Goal: Task Accomplishment & Management: Use online tool/utility

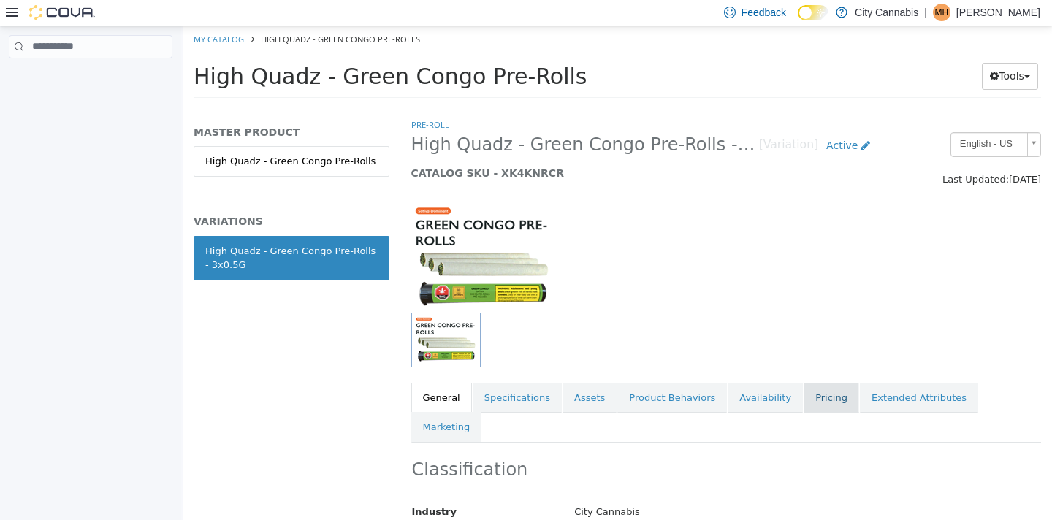
click at [822, 405] on link "Pricing" at bounding box center [831, 397] width 56 height 31
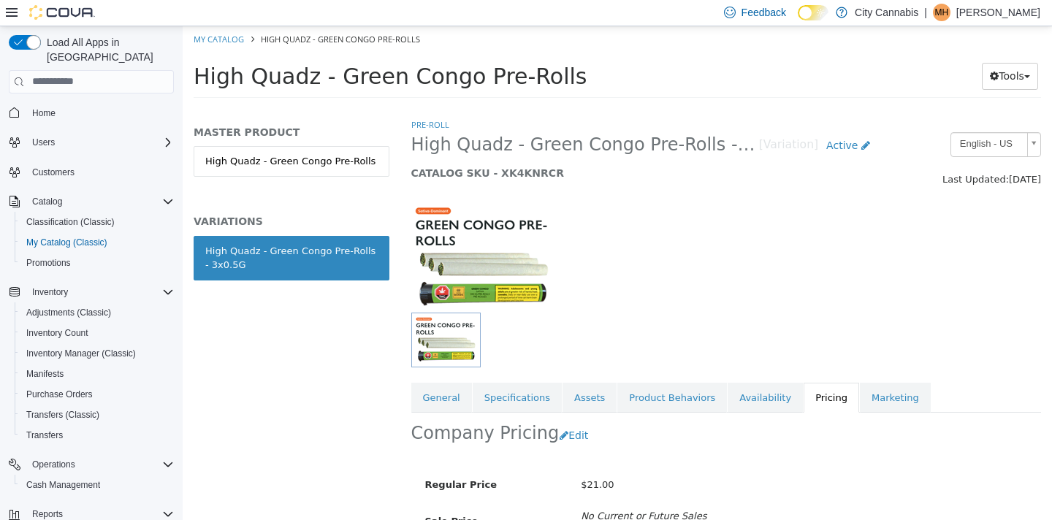
scroll to position [121, 0]
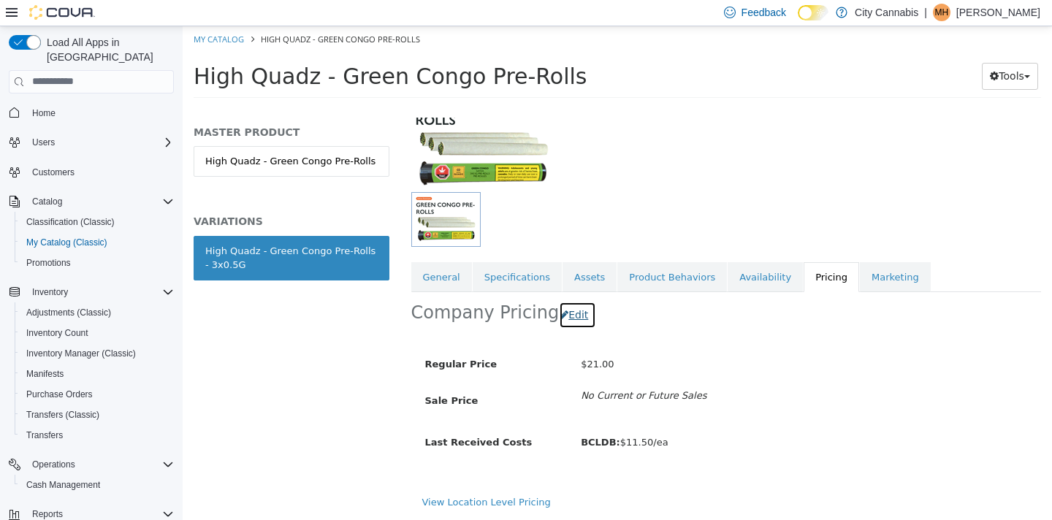
click at [565, 313] on button "Edit" at bounding box center [577, 314] width 37 height 27
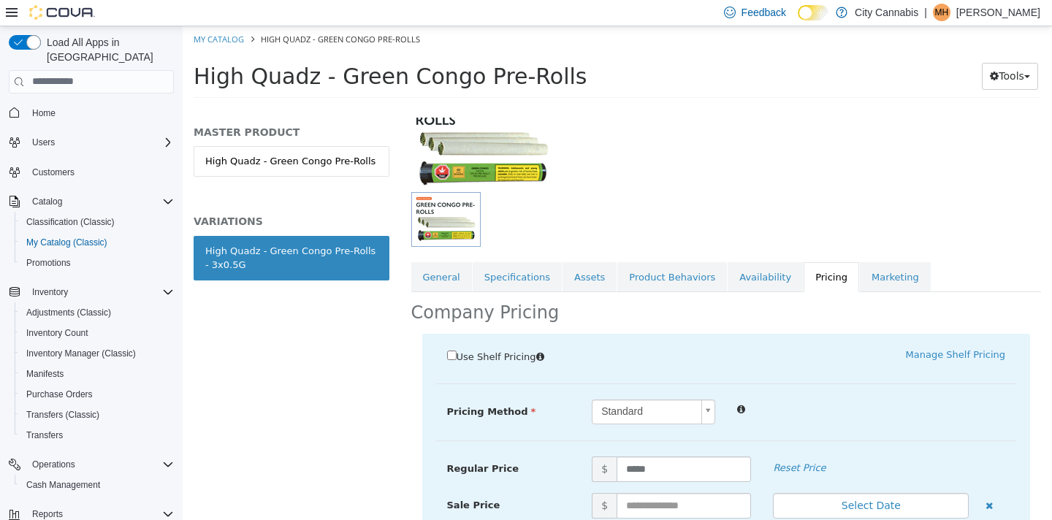
scroll to position [286, 0]
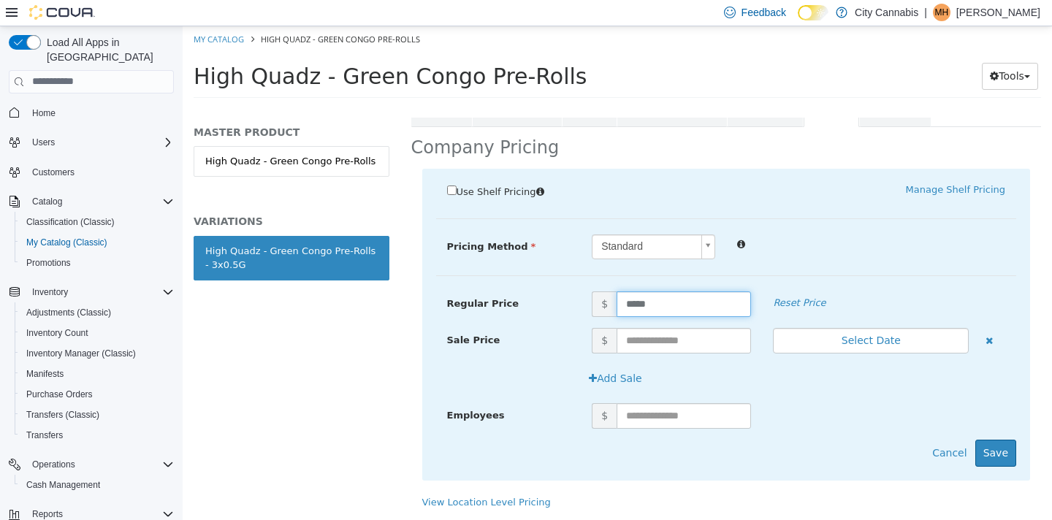
click at [658, 314] on input "*****" at bounding box center [683, 304] width 134 height 26
type input "**"
click at [996, 438] on div "Employees $" at bounding box center [726, 420] width 581 height 37
click at [998, 451] on button "Save" at bounding box center [995, 452] width 41 height 27
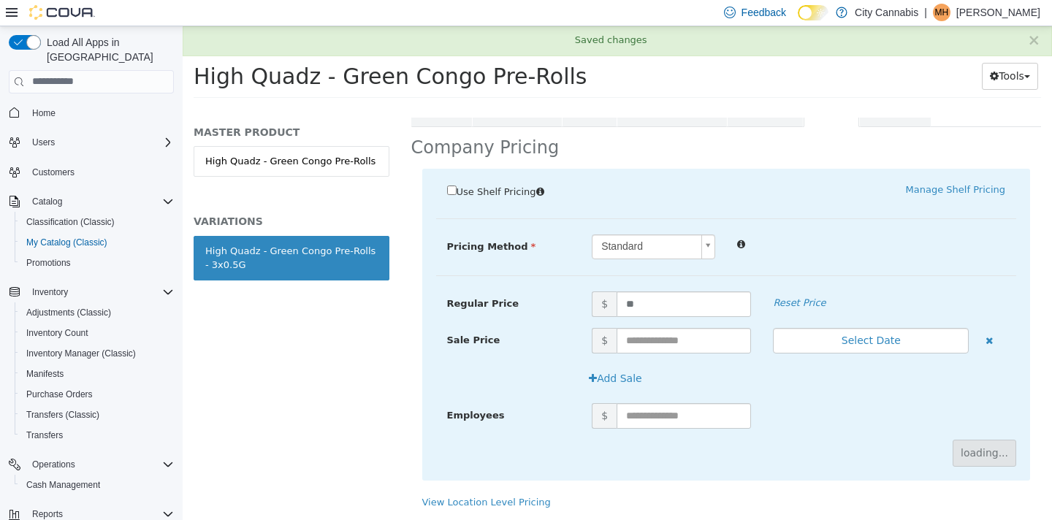
scroll to position [121, 0]
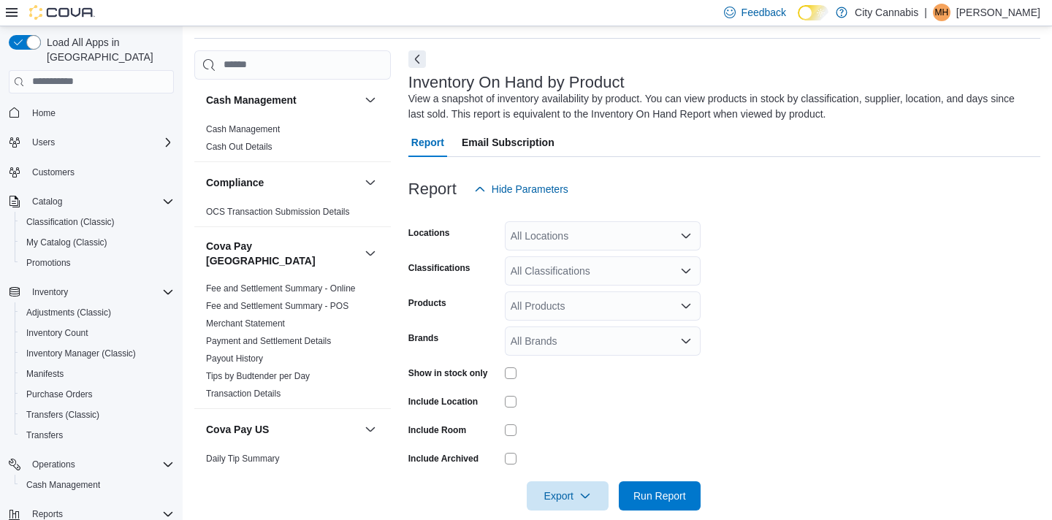
scroll to position [49, 0]
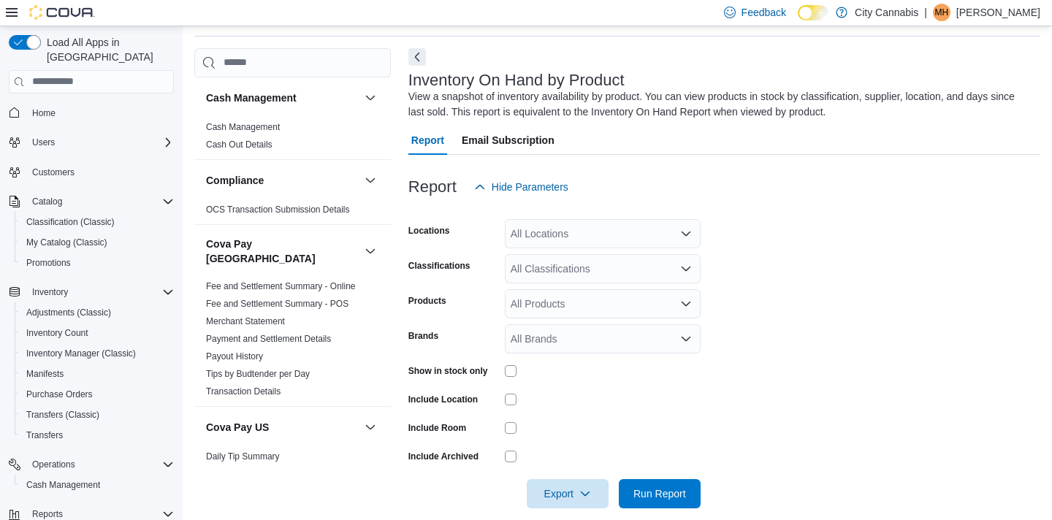
click at [556, 251] on form "Locations All Locations Classifications All Classifications Products All Produc…" at bounding box center [724, 355] width 632 height 307
click at [552, 260] on div "All Classifications" at bounding box center [603, 268] width 196 height 29
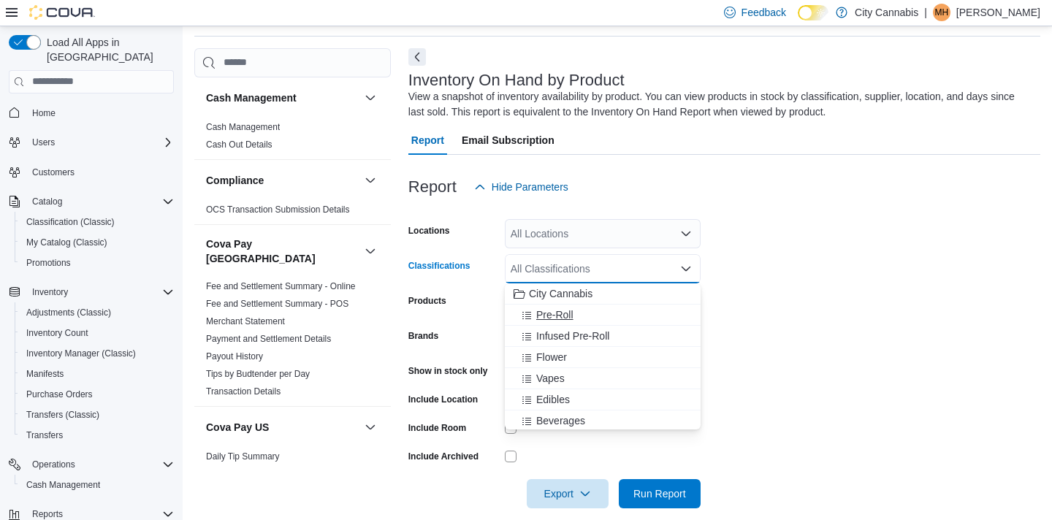
click at [562, 319] on span "Pre-Roll" at bounding box center [554, 314] width 37 height 15
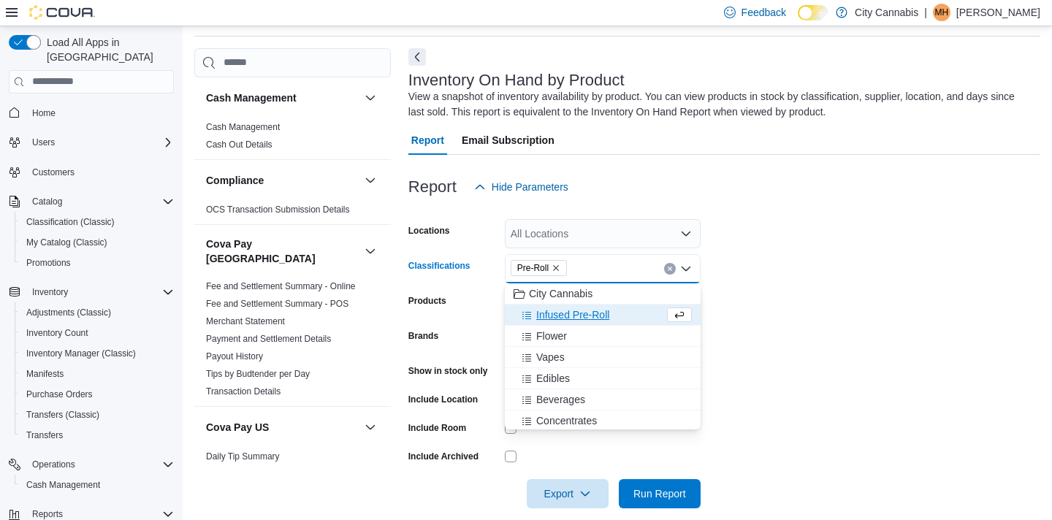
click at [457, 369] on label "Show in stock only" at bounding box center [448, 371] width 80 height 12
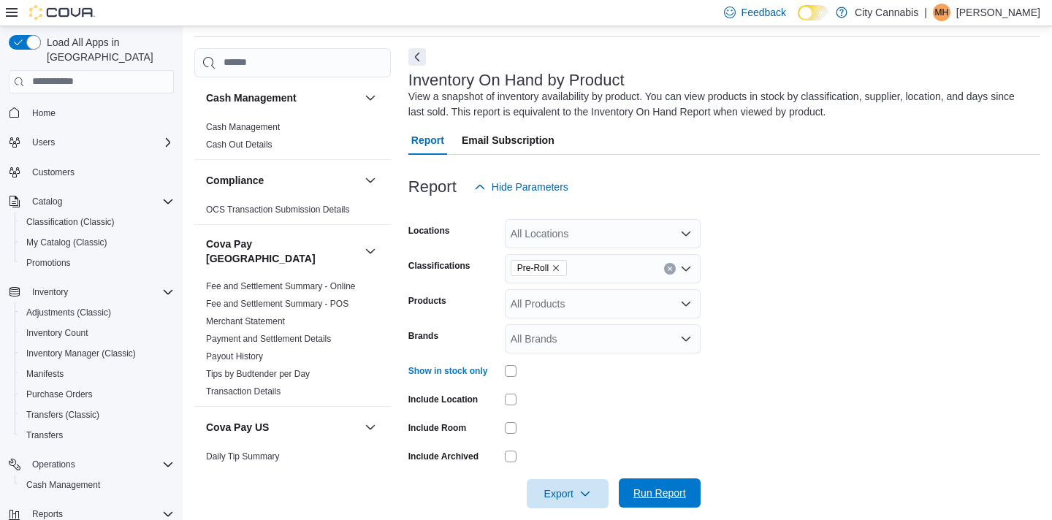
click at [634, 484] on span "Run Report" at bounding box center [659, 492] width 64 height 29
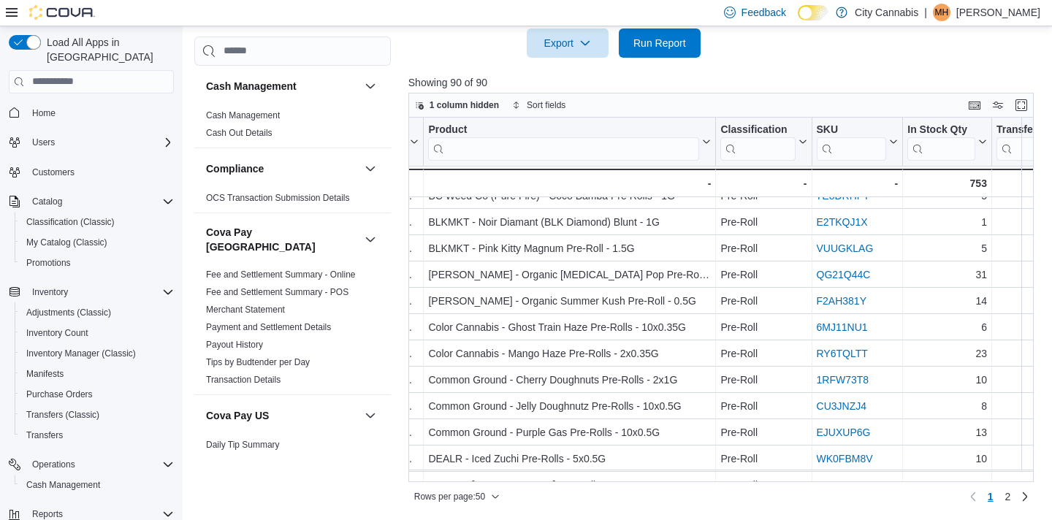
scroll to position [462, 89]
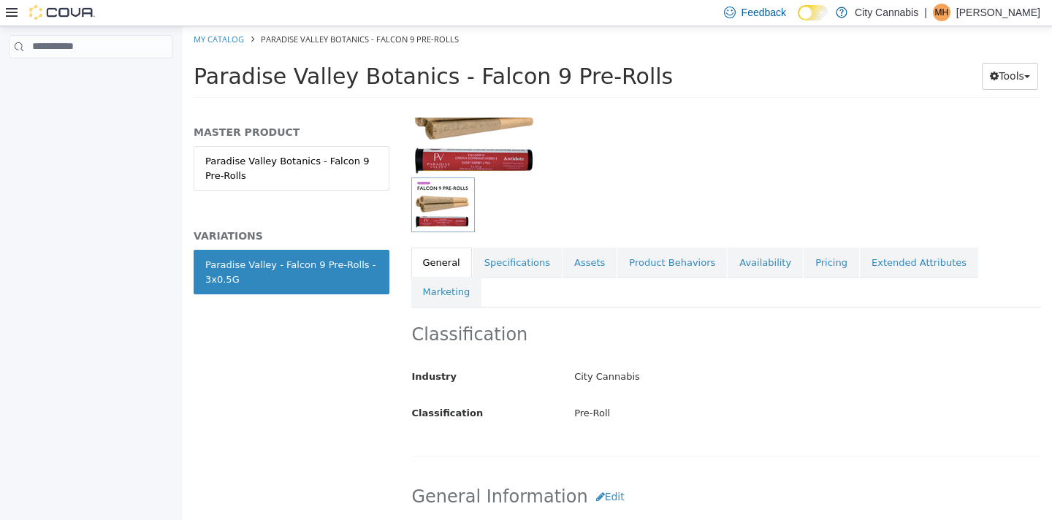
scroll to position [150, 0]
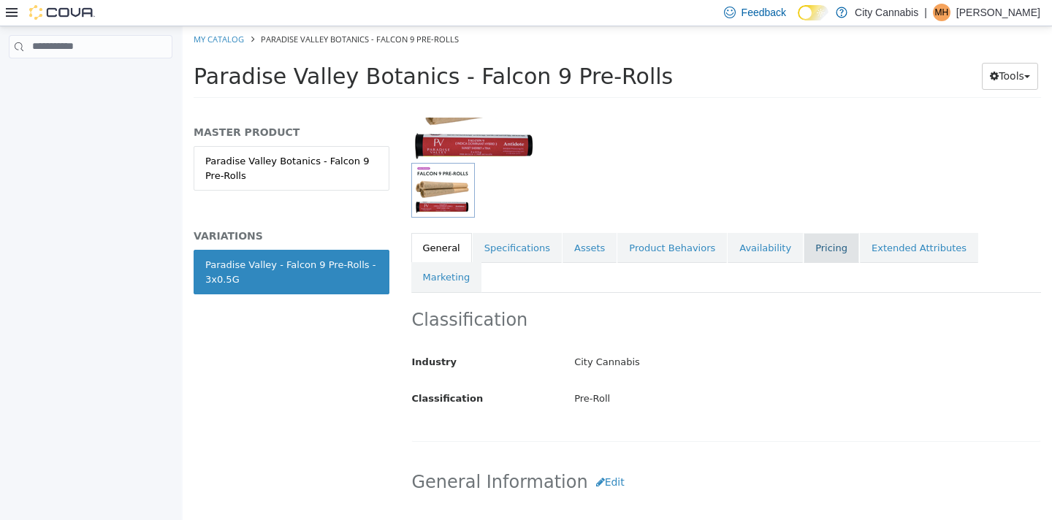
click at [811, 245] on link "Pricing" at bounding box center [831, 247] width 56 height 31
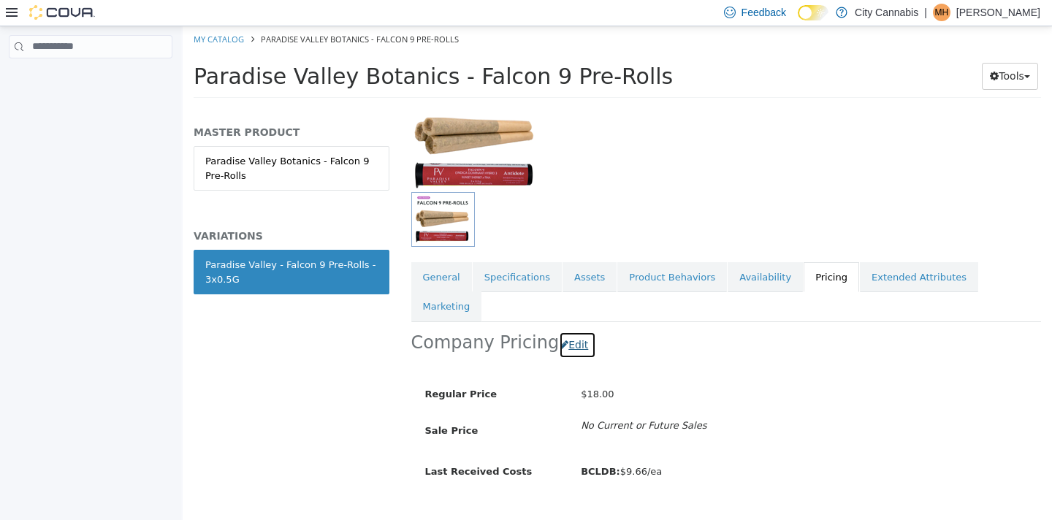
click at [570, 331] on button "Edit" at bounding box center [577, 344] width 37 height 27
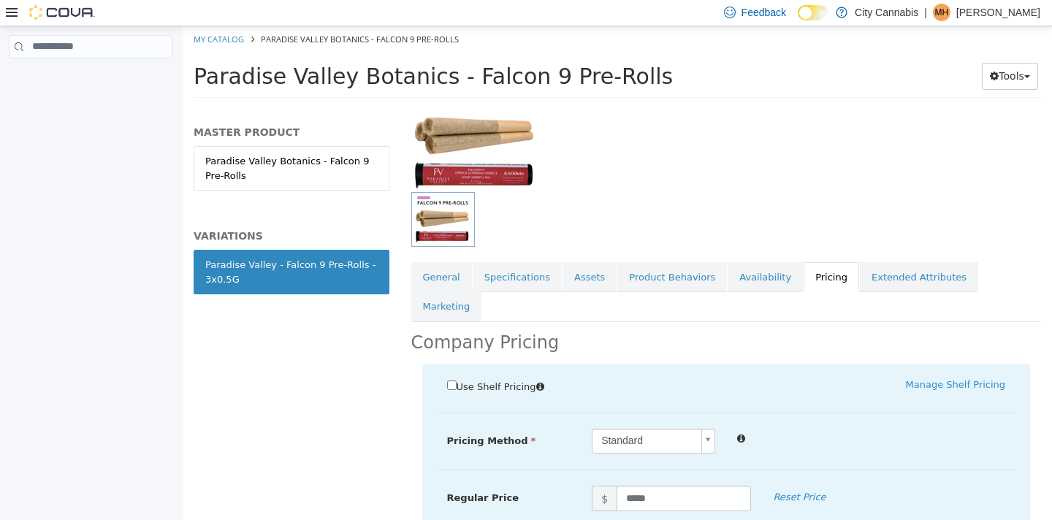
scroll to position [286, 0]
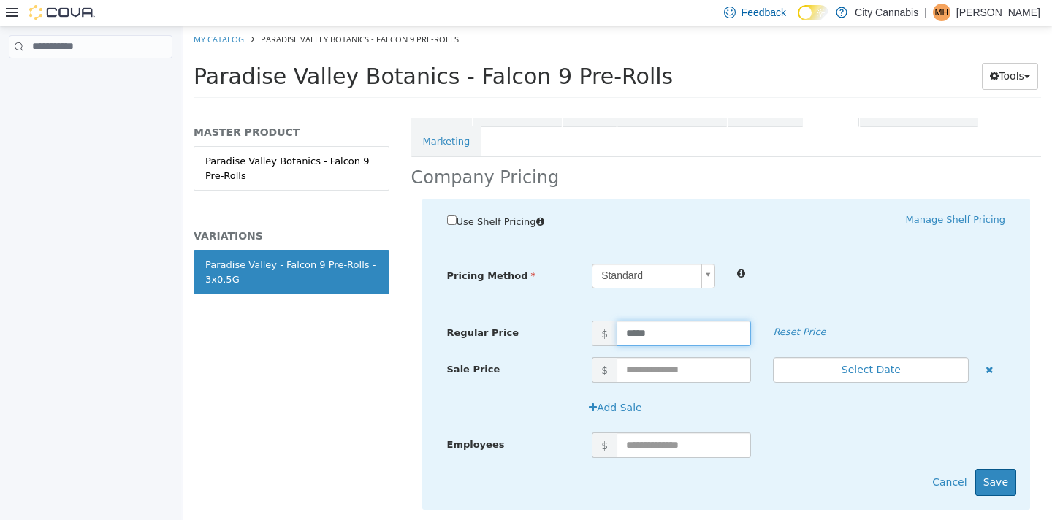
click at [649, 320] on input "*****" at bounding box center [683, 333] width 134 height 26
type input "**"
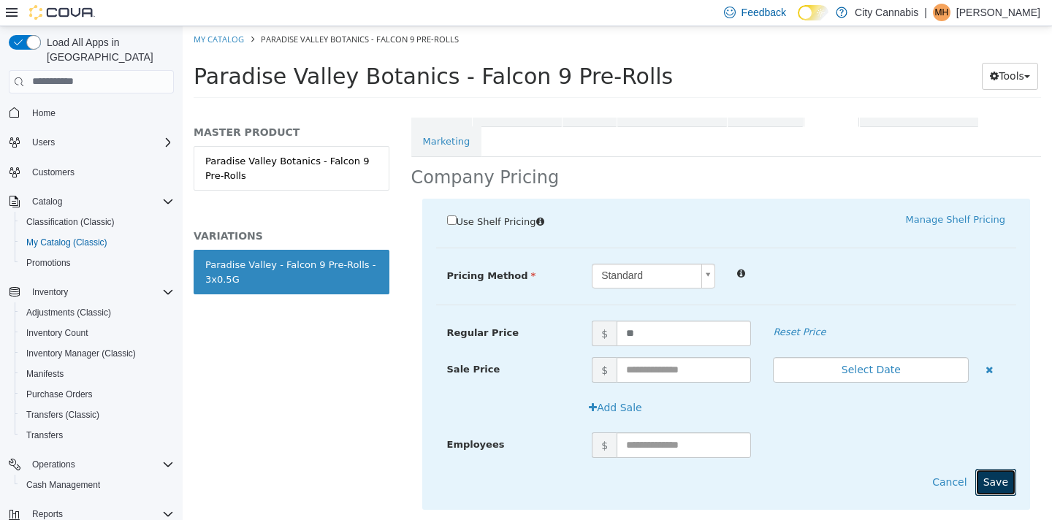
click at [1008, 468] on button "Save" at bounding box center [995, 481] width 41 height 27
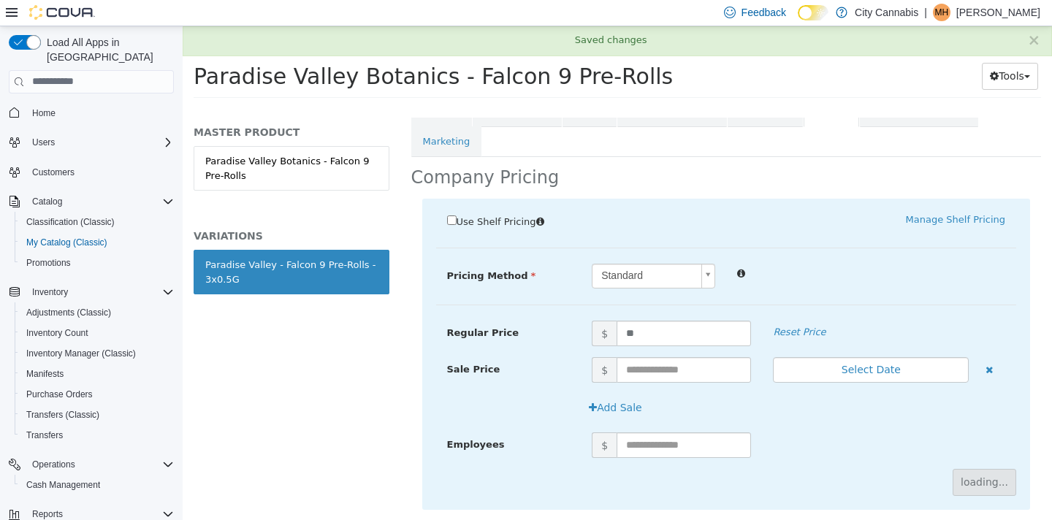
scroll to position [121, 0]
